Goal: Task Accomplishment & Management: Manage account settings

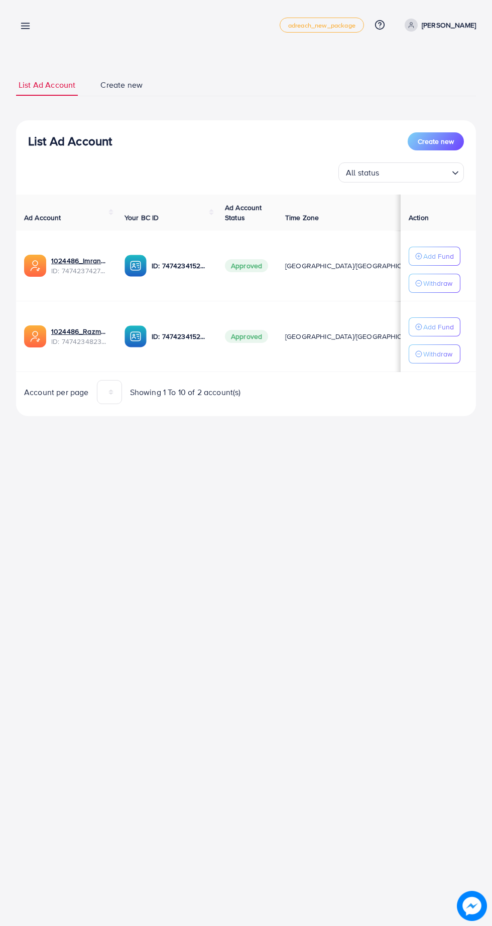
click at [23, 20] on link at bounding box center [23, 25] width 15 height 13
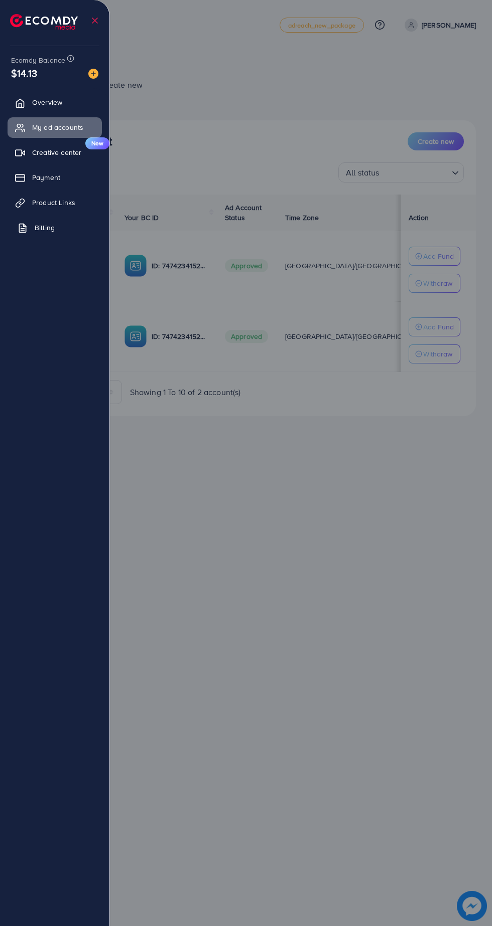
click at [34, 230] on link "Billing" at bounding box center [55, 228] width 94 height 20
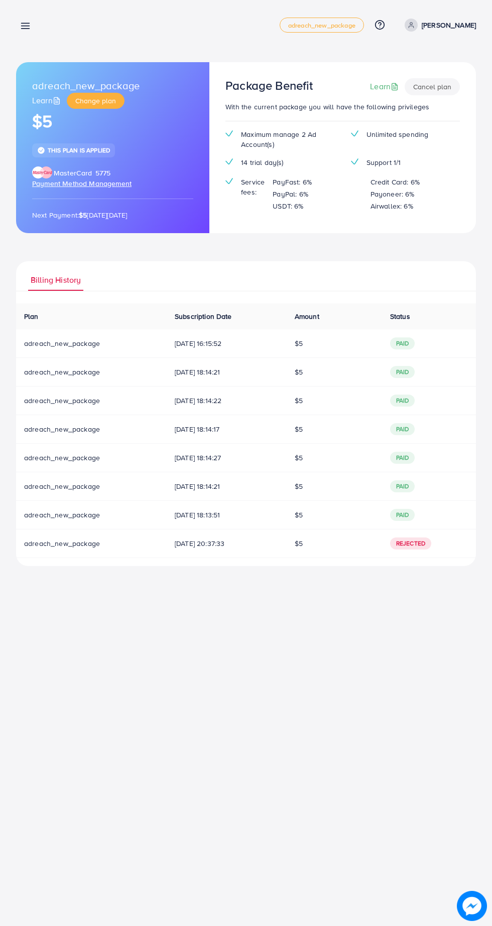
click at [261, 773] on div "Billing detail adreach_new_package Help Center Contact Support Plans and Pricin…" at bounding box center [246, 463] width 492 height 926
click at [219, 719] on div "Billing detail adreach_new_package Help Center Contact Support Plans and Pricin…" at bounding box center [246, 463] width 492 height 926
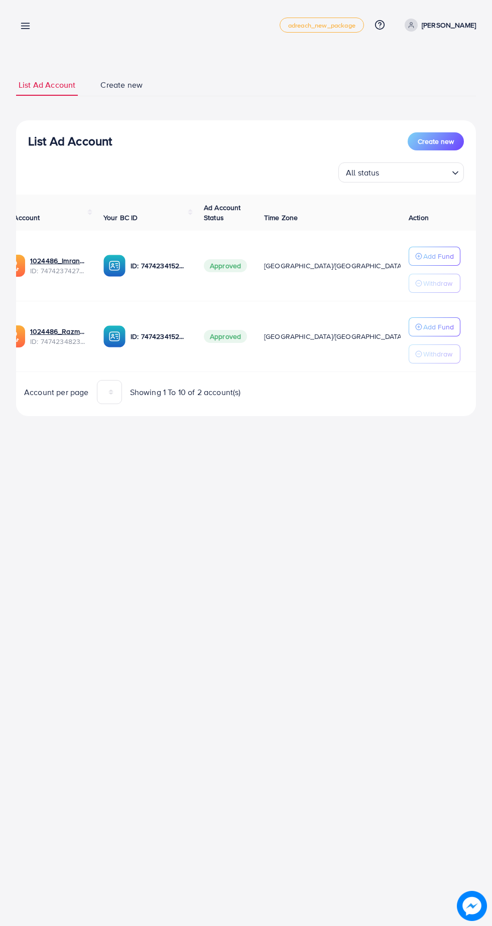
scroll to position [0, 20]
